Goal: Information Seeking & Learning: Learn about a topic

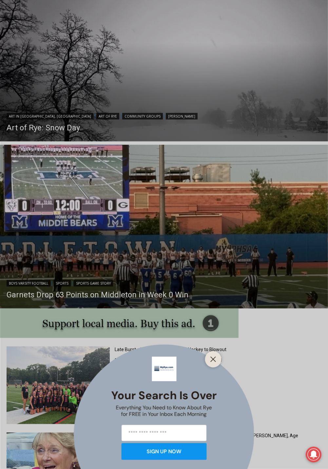
scroll to position [484, 0]
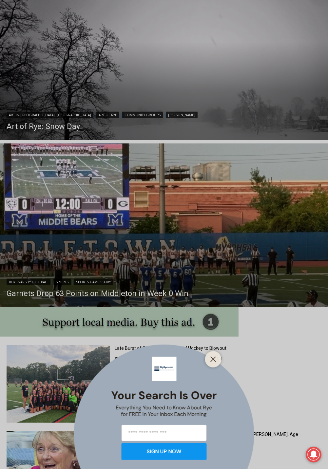
click at [133, 350] on div "Your Search is Over Everything You Need to Know About Rye for FREE in Your Inbo…" at bounding box center [164, 234] width 328 height 469
click at [214, 364] on button "Close" at bounding box center [212, 358] width 9 height 9
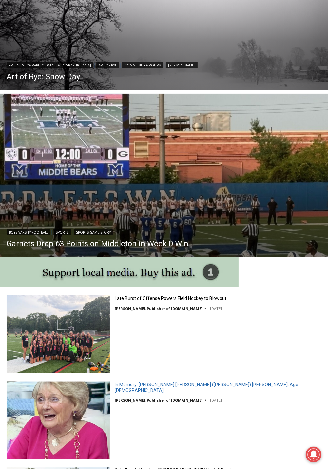
scroll to position [540, 0]
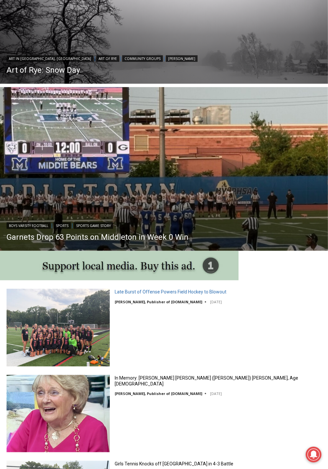
click at [201, 291] on link "Late Burst of Offense Powers Field Hockey to Blowout" at bounding box center [171, 292] width 112 height 6
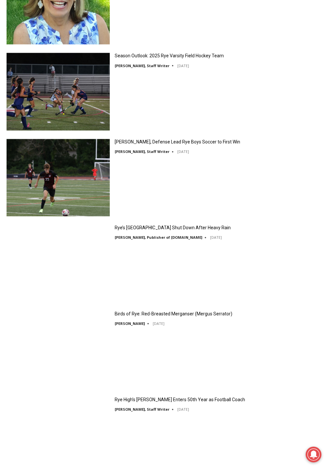
scroll to position [1154, 0]
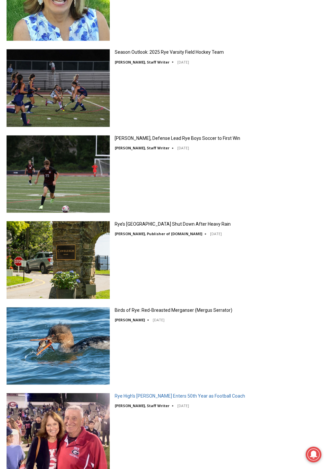
click at [226, 397] on link "Rye High’s Dino Garr Enters 50th Year as Football Coach" at bounding box center [180, 396] width 130 height 6
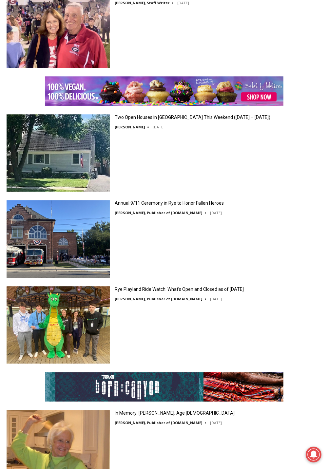
scroll to position [1561, 0]
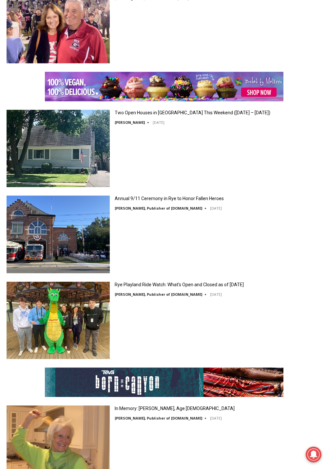
click at [40, 336] on img at bounding box center [58, 319] width 103 height 77
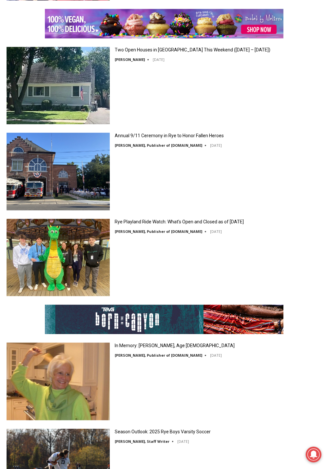
scroll to position [1622, 0]
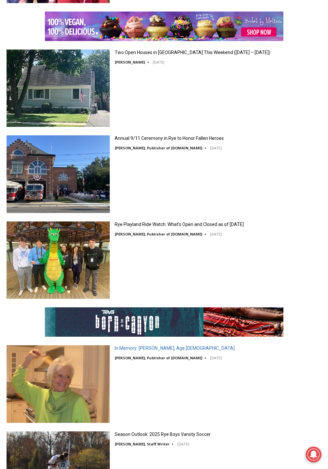
click at [199, 346] on link "In Memory: [PERSON_NAME], Age [DEMOGRAPHIC_DATA]" at bounding box center [175, 348] width 120 height 6
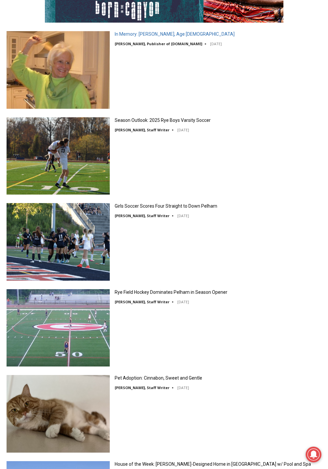
scroll to position [1935, 0]
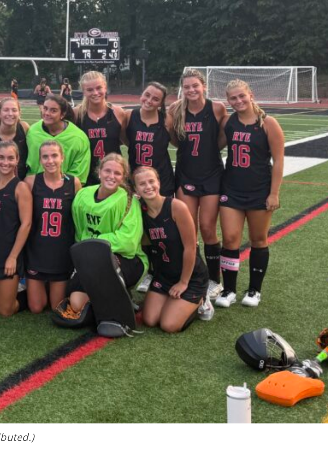
scroll to position [154, 0]
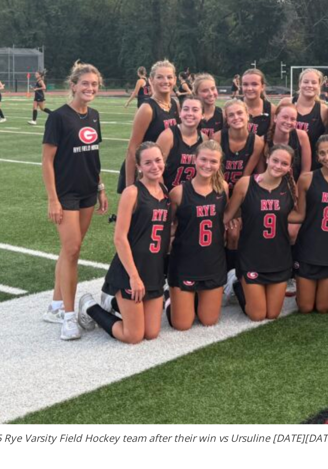
click at [48, 280] on img at bounding box center [164, 196] width 314 height 236
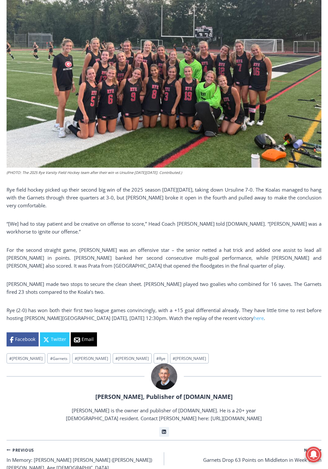
scroll to position [308, 0]
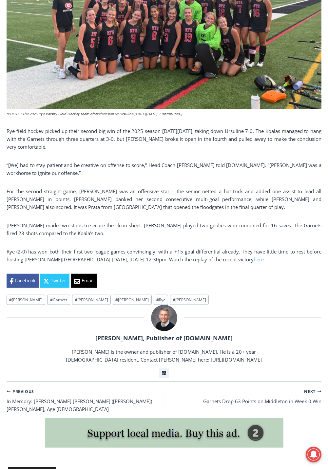
click at [41, 321] on div at bounding box center [164, 318] width 314 height 26
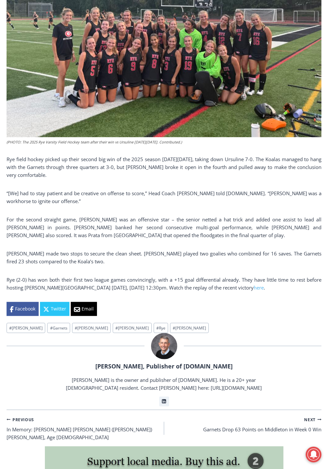
scroll to position [329, 0]
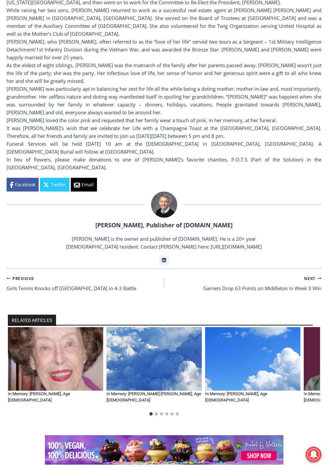
scroll to position [351, 0]
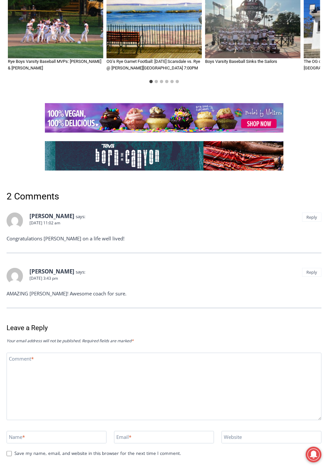
scroll to position [2473, 0]
